Goal: Information Seeking & Learning: Learn about a topic

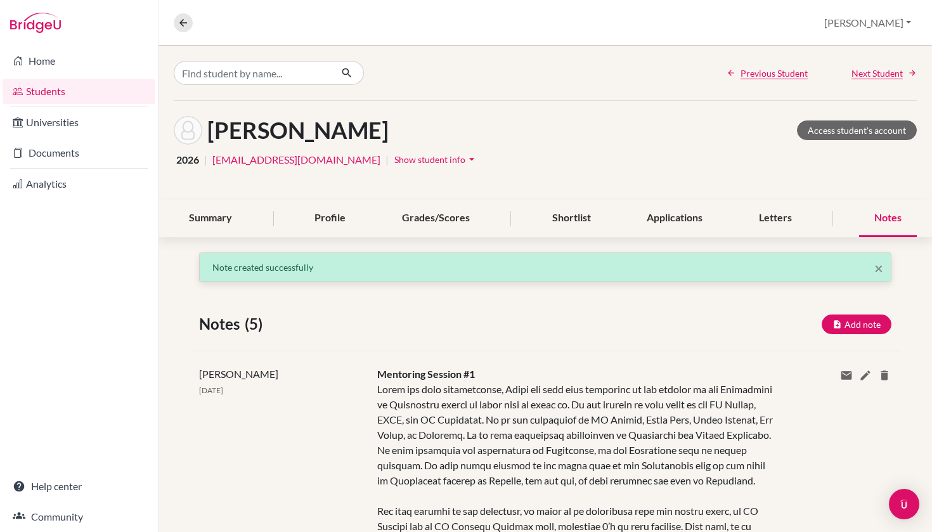
click at [389, 1] on div "Overview Student details Brian Profile School Settings Log out" at bounding box center [544, 23] width 773 height 46
click at [74, 94] on link "Students" at bounding box center [79, 91] width 153 height 25
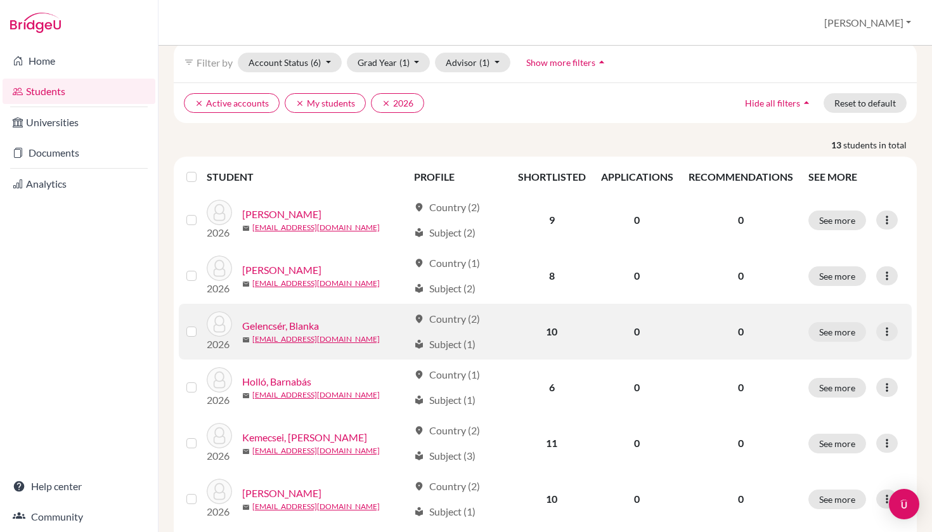
scroll to position [76, 0]
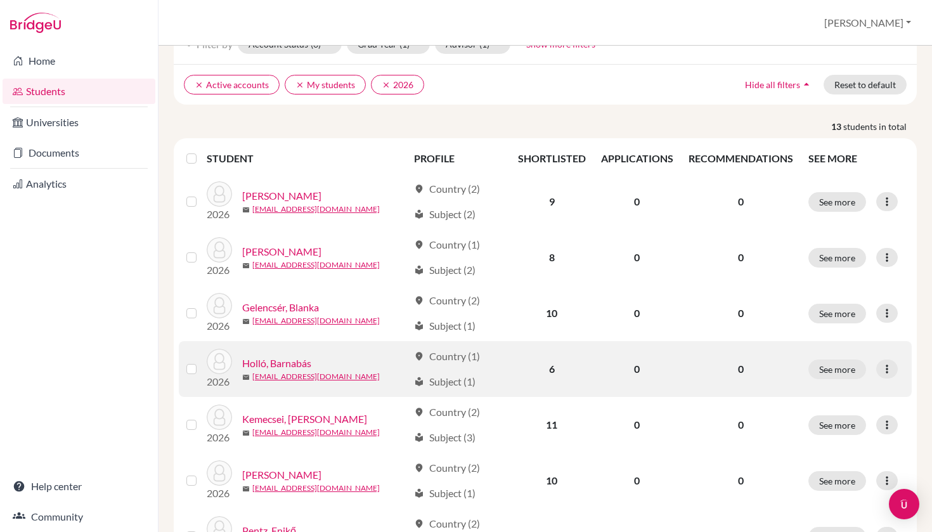
click at [297, 364] on link "Holló, Barnabás" at bounding box center [276, 363] width 69 height 15
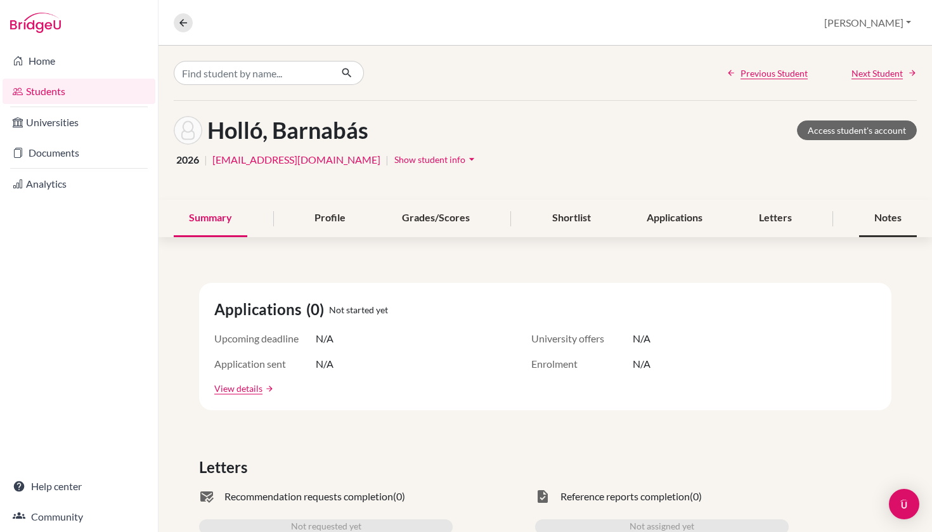
click at [886, 216] on div "Notes" at bounding box center [888, 218] width 58 height 37
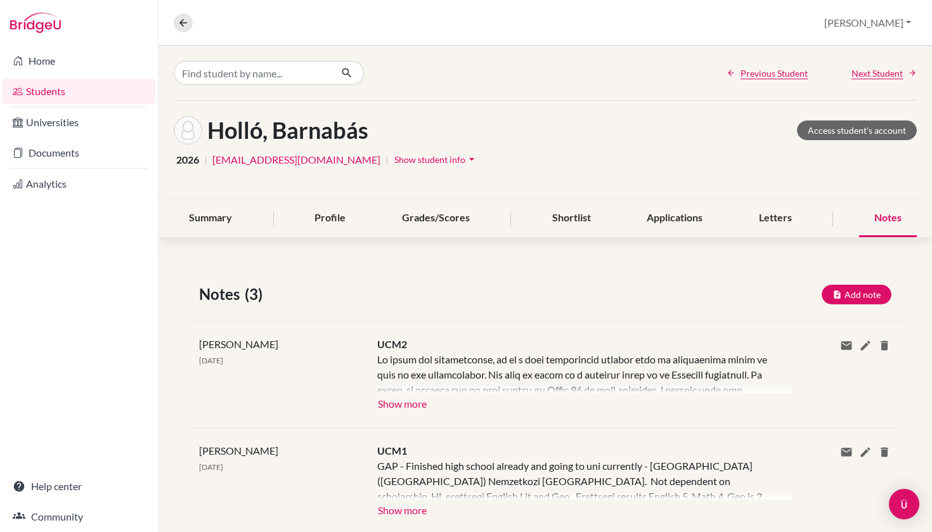
click at [413, 403] on button "Show more" at bounding box center [402, 402] width 50 height 19
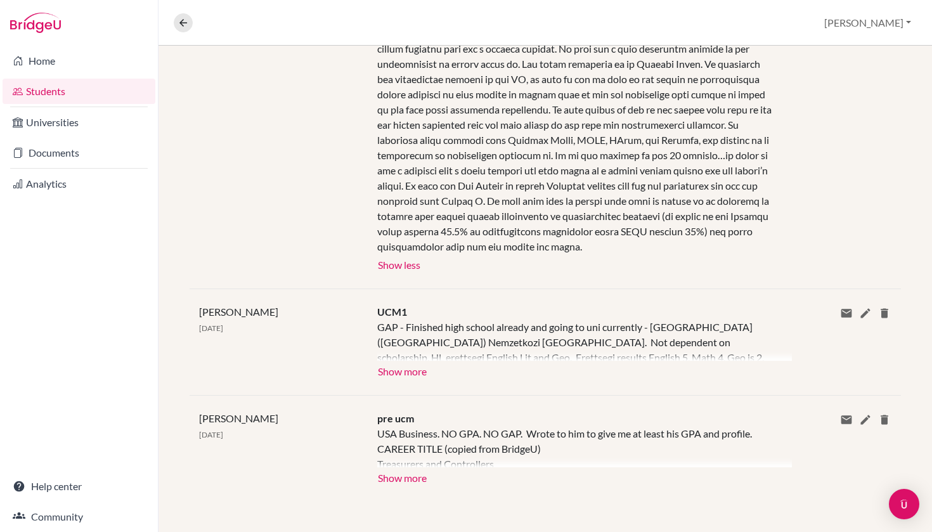
scroll to position [508, 0]
click at [394, 375] on button "Show more" at bounding box center [402, 370] width 50 height 19
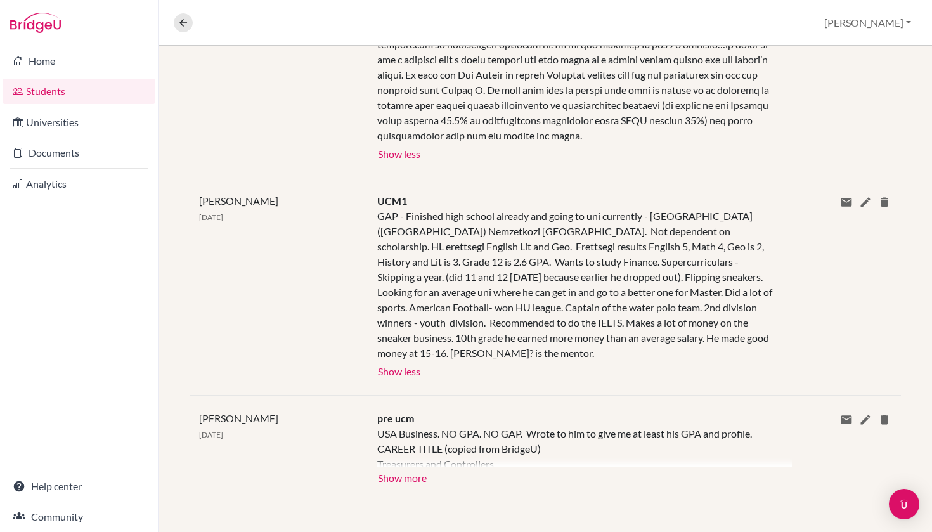
scroll to position [619, 0]
click at [389, 476] on button "Show more" at bounding box center [402, 476] width 50 height 19
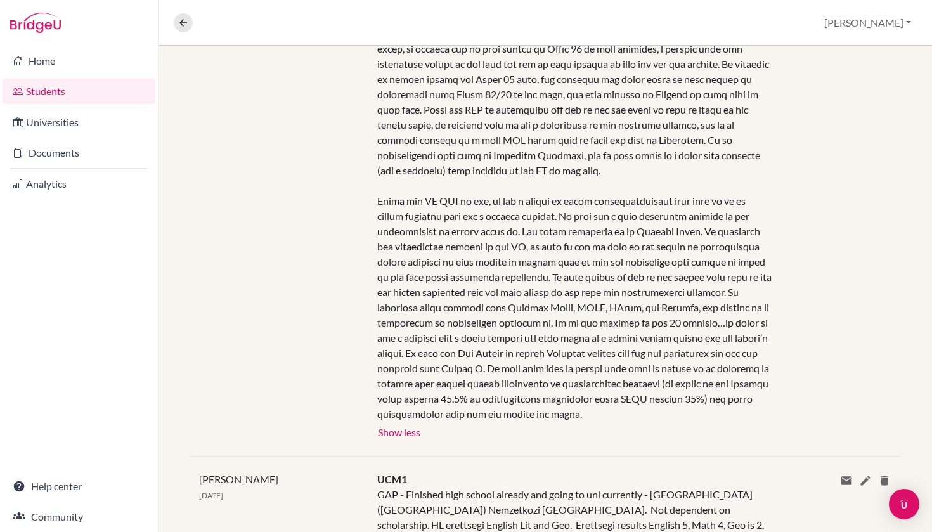
scroll to position [373, 0]
